Goal: Navigation & Orientation: Go to known website

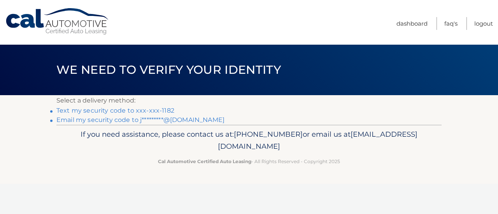
click at [163, 111] on link "Text my security code to xxx-xxx-1182" at bounding box center [115, 110] width 118 height 7
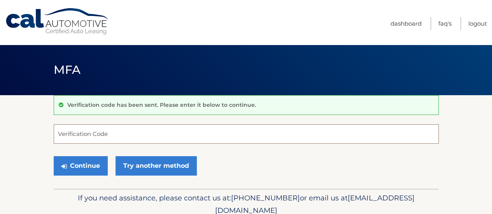
click at [145, 133] on input "Verification Code" at bounding box center [246, 133] width 385 height 19
type input "480775"
click at [54, 156] on button "Continue" at bounding box center [81, 165] width 54 height 19
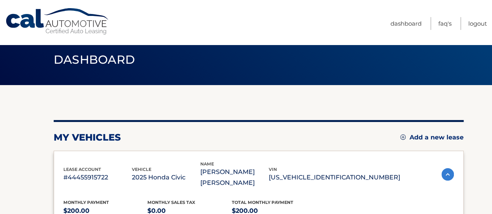
scroll to position [7, 0]
